Goal: Task Accomplishment & Management: Complete application form

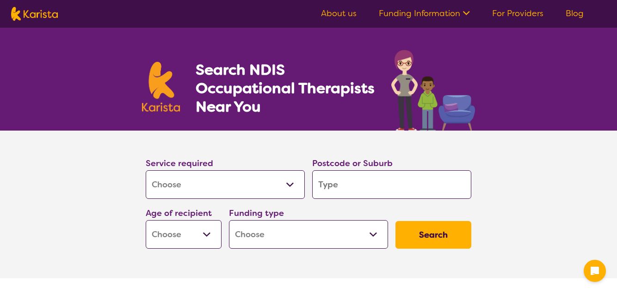
select select "[MEDICAL_DATA]"
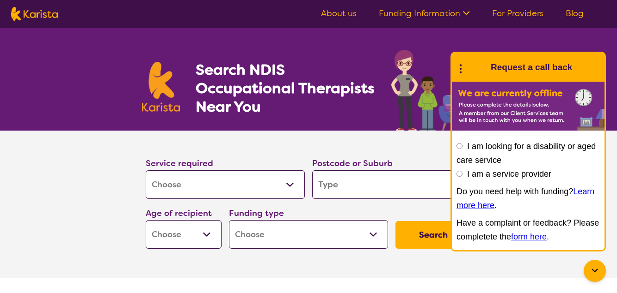
click at [324, 183] on input "search" at bounding box center [391, 185] width 159 height 29
type input "4"
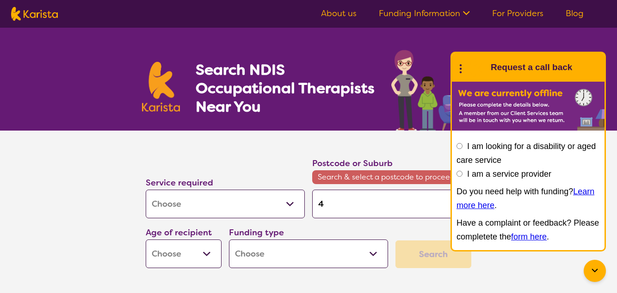
type input "44"
type input "440"
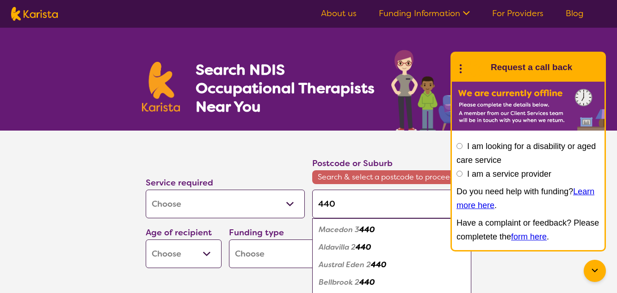
type input "4401"
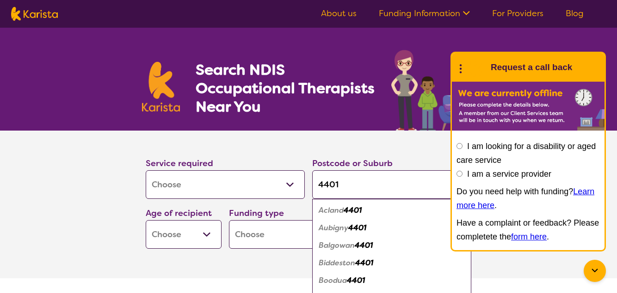
type input "4401"
click at [425, 208] on div "Acland 4401" at bounding box center [392, 211] width 150 height 18
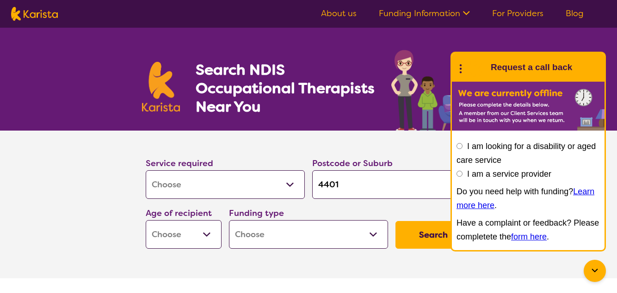
click at [206, 234] on select "Early Childhood - 0 to 9 Child - 10 to 11 Adolescent - 12 to 17 Adult - 18 to 6…" at bounding box center [184, 234] width 76 height 29
select select "AS"
click at [146, 220] on select "Early Childhood - 0 to 9 Child - 10 to 11 Adolescent - 12 to 17 Adult - 18 to 6…" at bounding box center [184, 234] width 76 height 29
select select "AS"
click at [373, 234] on select "Home Care Package (HCP) National Disability Insurance Scheme (NDIS) I don't know" at bounding box center [308, 234] width 159 height 29
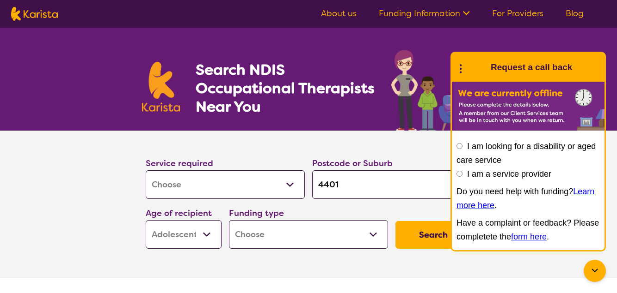
select select "NDIS"
click at [229, 220] on select "Home Care Package (HCP) National Disability Insurance Scheme (NDIS) I don't know" at bounding box center [308, 234] width 159 height 29
select select "NDIS"
click at [413, 235] on button "Search" at bounding box center [433, 235] width 76 height 28
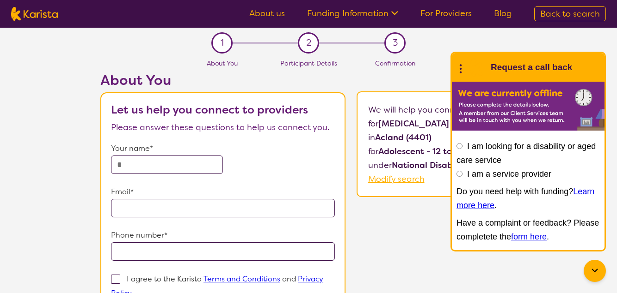
click at [592, 268] on icon at bounding box center [594, 271] width 11 height 11
